Goal: Task Accomplishment & Management: Manage account settings

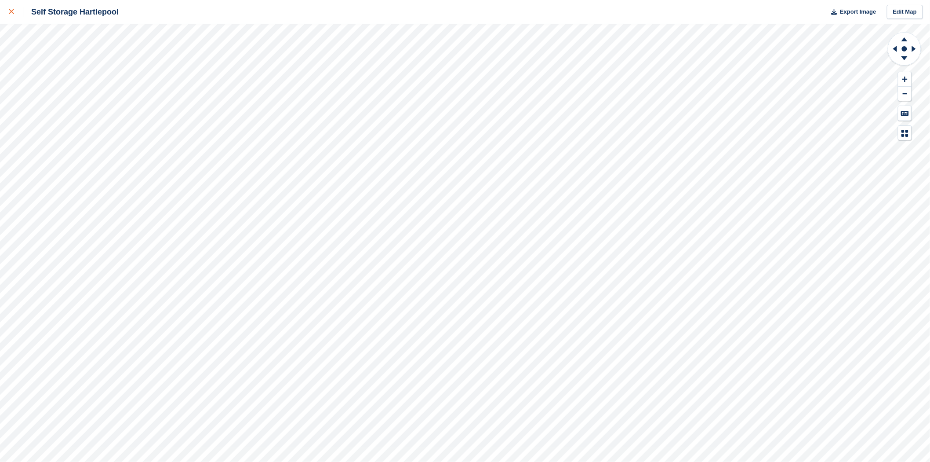
click at [7, 11] on link at bounding box center [11, 12] width 23 height 24
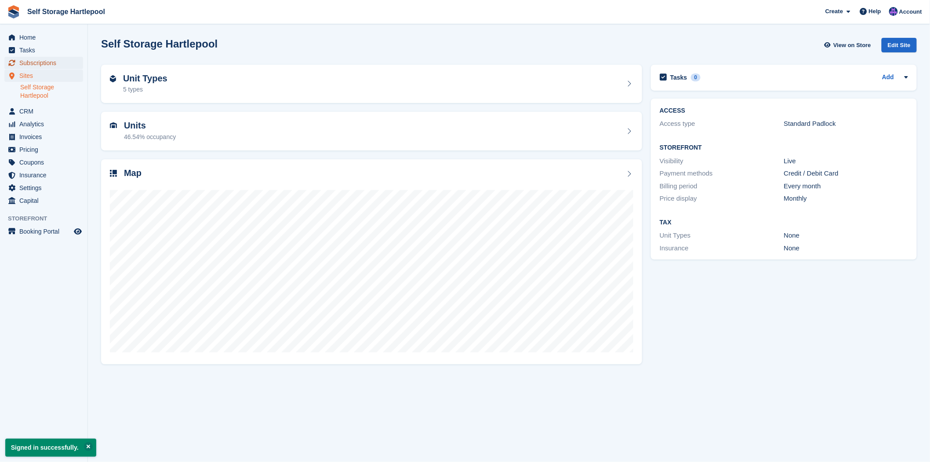
click at [45, 60] on span "Subscriptions" at bounding box center [45, 63] width 53 height 12
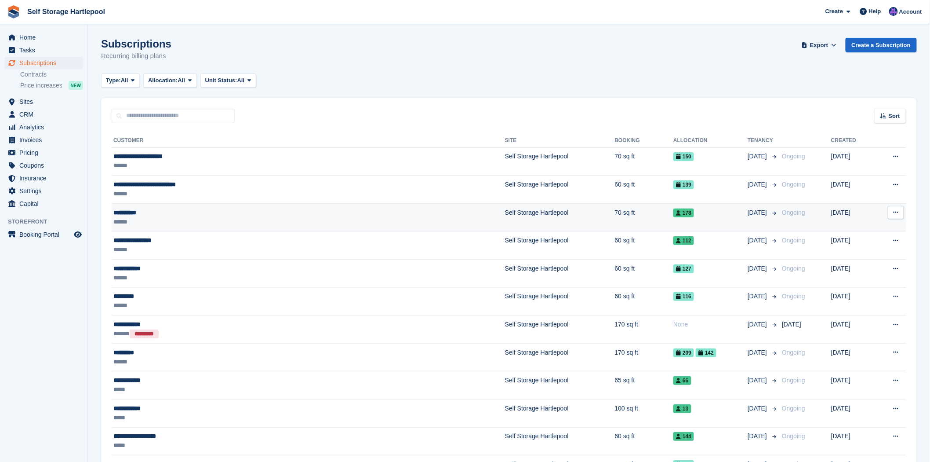
click at [182, 222] on div "******" at bounding box center [226, 221] width 226 height 9
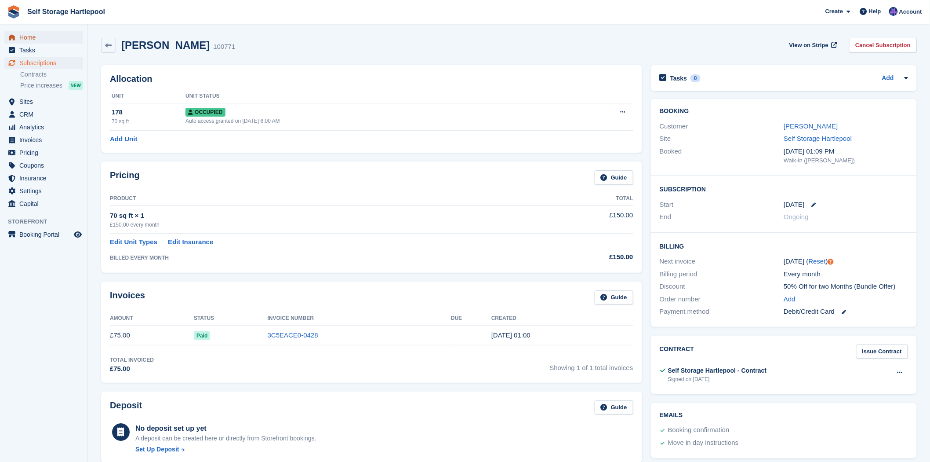
click at [22, 40] on span "Home" at bounding box center [45, 37] width 53 height 12
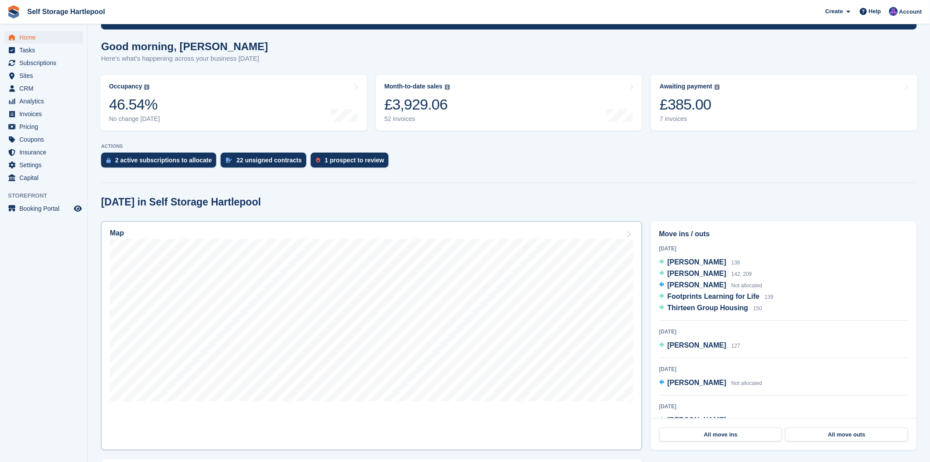
scroll to position [98, 0]
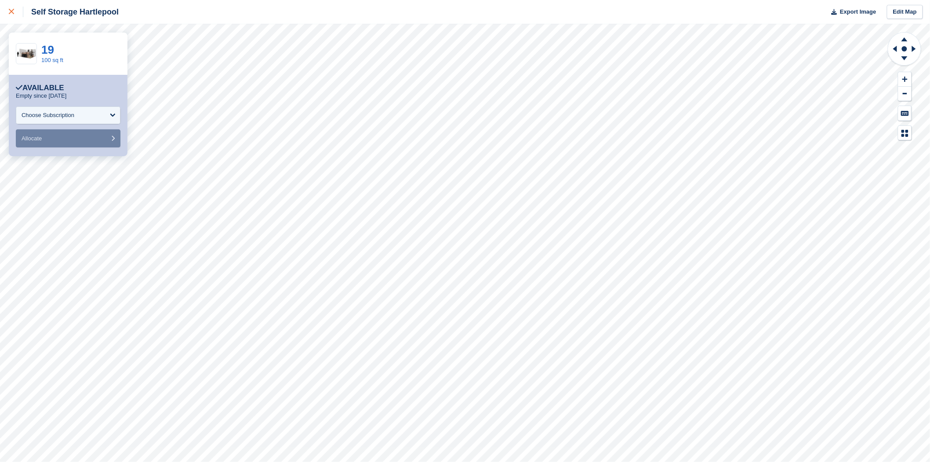
click at [11, 14] on icon at bounding box center [11, 11] width 5 height 5
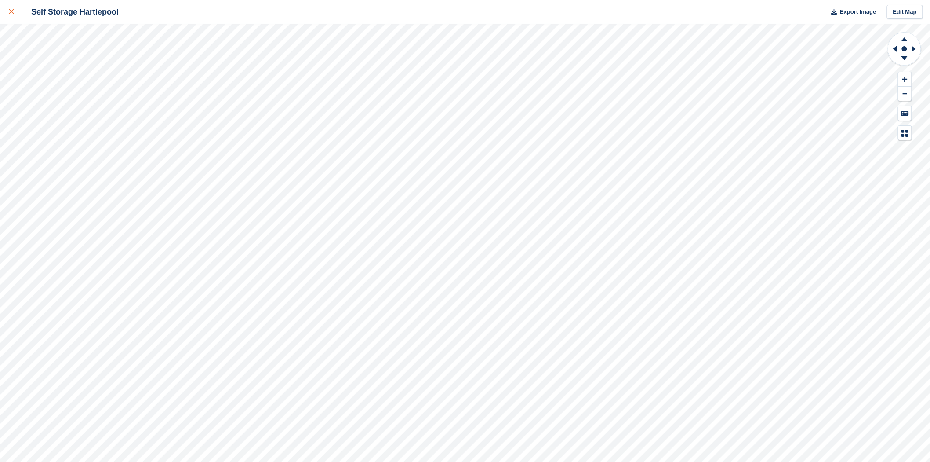
click at [7, 13] on link at bounding box center [11, 12] width 23 height 24
